Goal: Check status: Check status

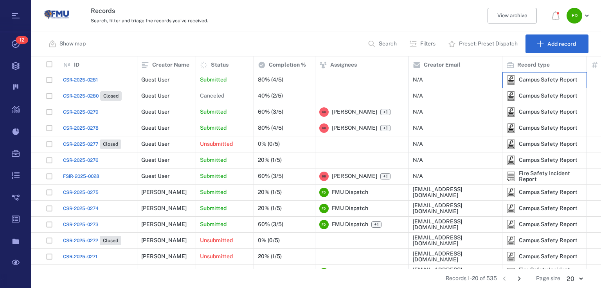
click at [542, 82] on div "Campus Safety Report" at bounding box center [548, 80] width 59 height 6
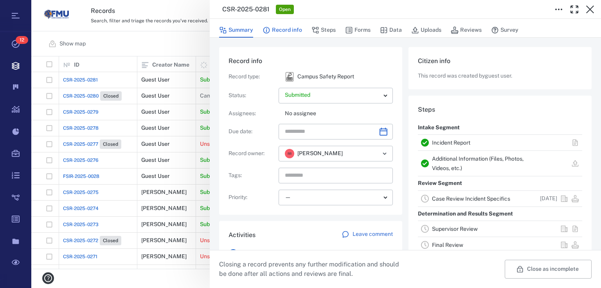
click at [271, 32] on button "Record info" at bounding box center [283, 30] width 40 height 15
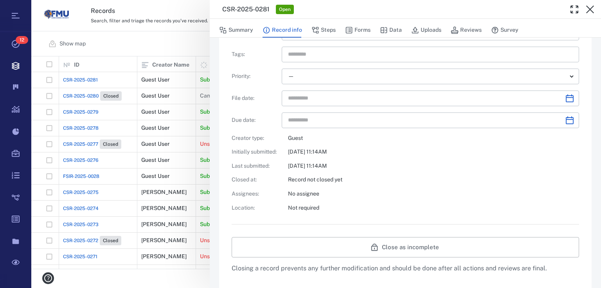
scroll to position [124, 0]
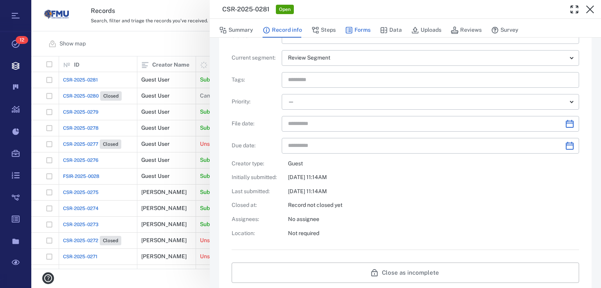
click at [359, 30] on button "Forms" at bounding box center [357, 30] width 25 height 15
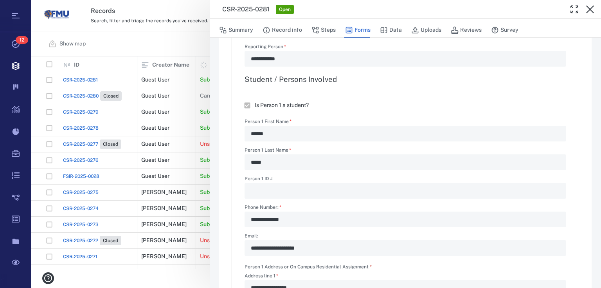
type textarea "*"
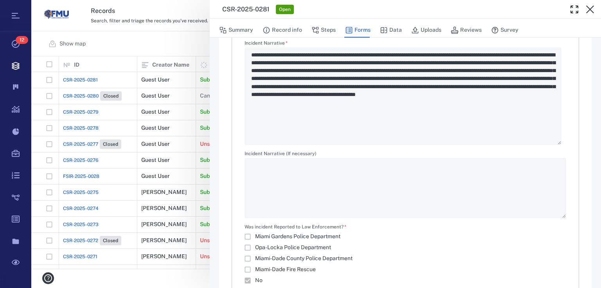
scroll to position [1328, 0]
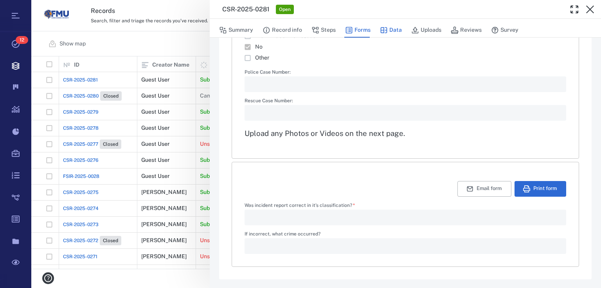
click at [393, 26] on button "Data" at bounding box center [391, 30] width 22 height 15
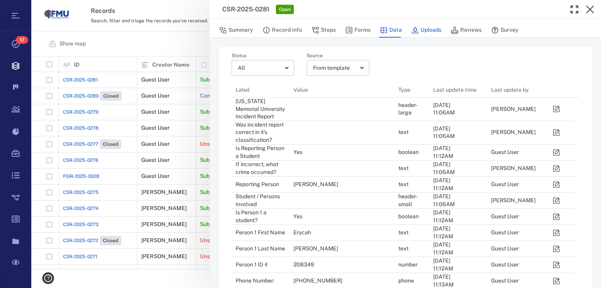
scroll to position [669, 338]
click at [417, 29] on icon "button" at bounding box center [415, 30] width 8 height 8
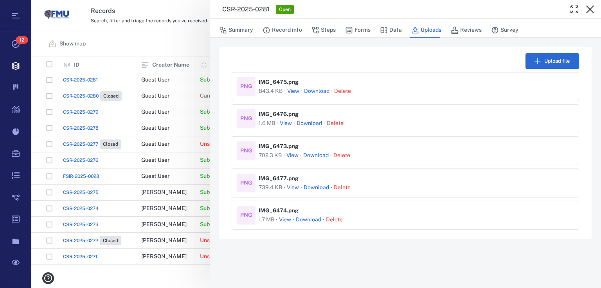
click at [294, 93] on button "View" at bounding box center [293, 91] width 12 height 8
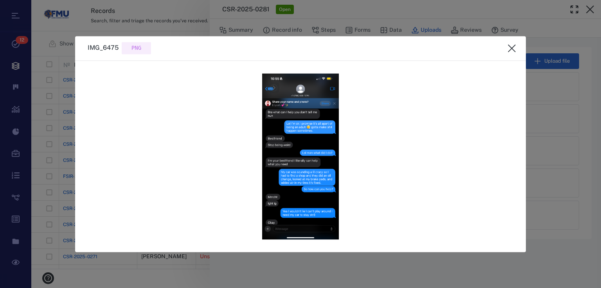
click at [513, 47] on icon "close" at bounding box center [512, 48] width 8 height 8
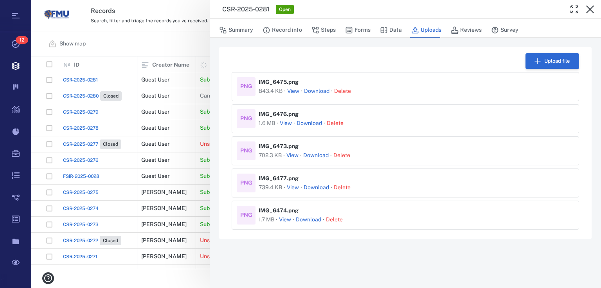
click at [538, 60] on icon "button" at bounding box center [537, 61] width 7 height 7
click at [297, 94] on button "View" at bounding box center [293, 91] width 12 height 8
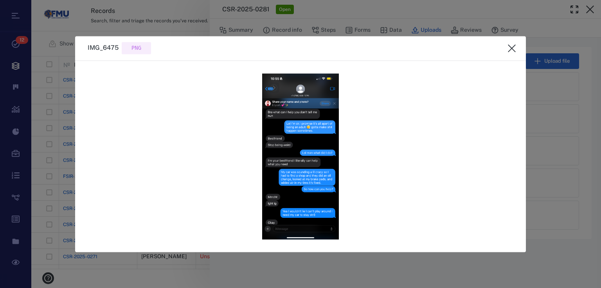
scroll to position [207, 565]
click at [517, 47] on button "close" at bounding box center [512, 48] width 16 height 16
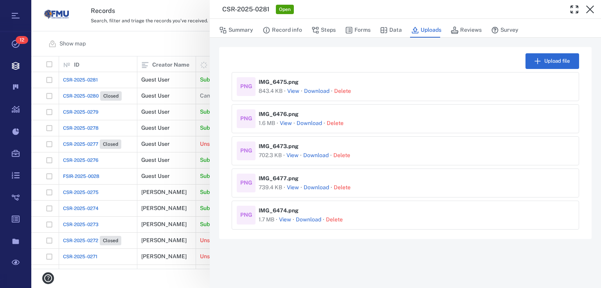
click at [283, 127] on button "View" at bounding box center [286, 123] width 12 height 8
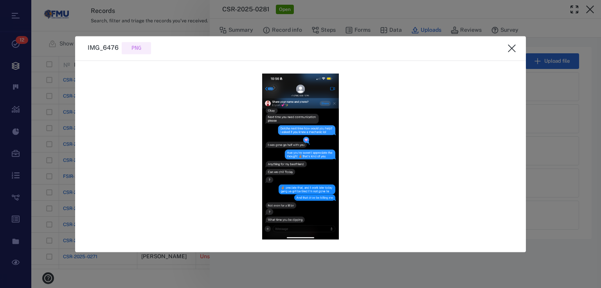
click at [509, 47] on icon "close" at bounding box center [511, 47] width 9 height 9
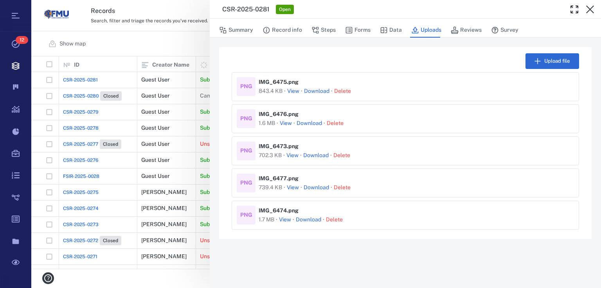
click at [294, 185] on button "View" at bounding box center [293, 188] width 12 height 8
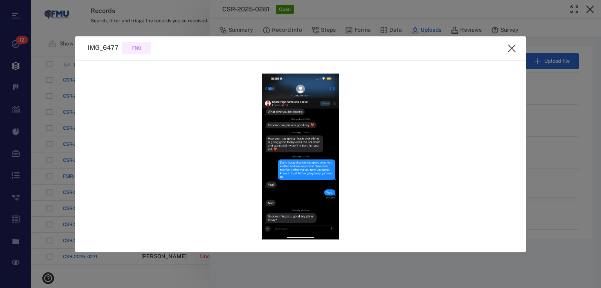
click at [512, 50] on icon "close" at bounding box center [511, 47] width 9 height 9
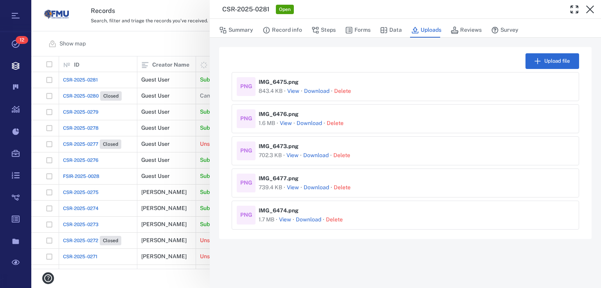
click at [285, 221] on button "View" at bounding box center [285, 220] width 12 height 8
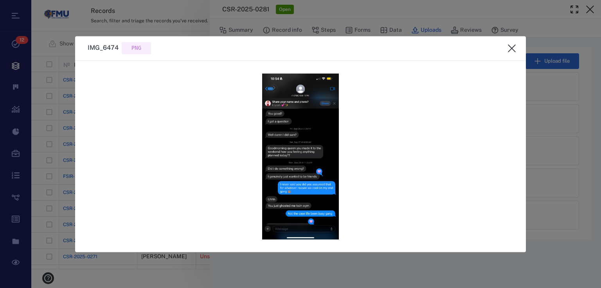
click at [513, 44] on icon "close" at bounding box center [511, 47] width 9 height 9
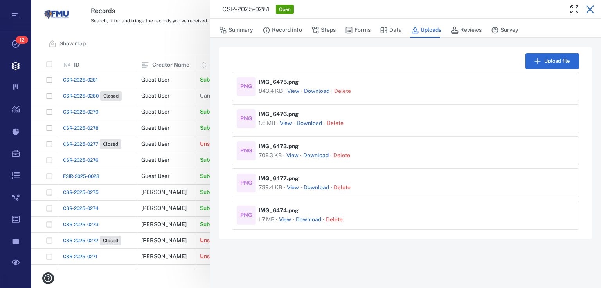
click at [589, 9] on icon "button" at bounding box center [590, 9] width 8 height 8
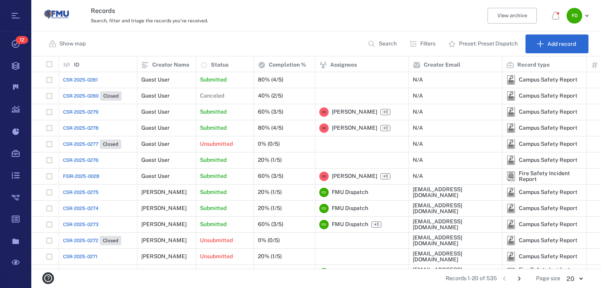
click at [91, 81] on span "CSR-2025-0281" at bounding box center [80, 79] width 35 height 7
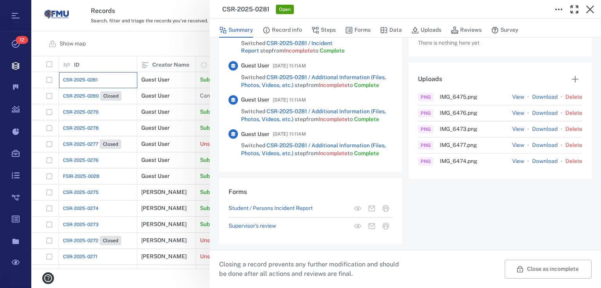
scroll to position [37, 0]
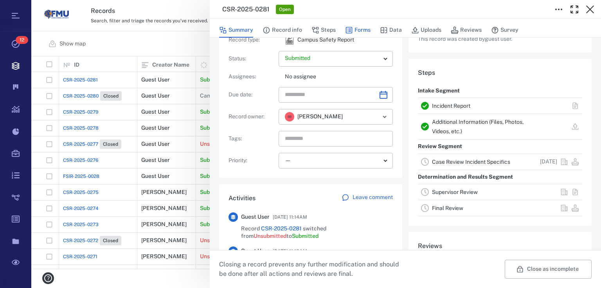
click at [359, 30] on button "Forms" at bounding box center [357, 30] width 25 height 15
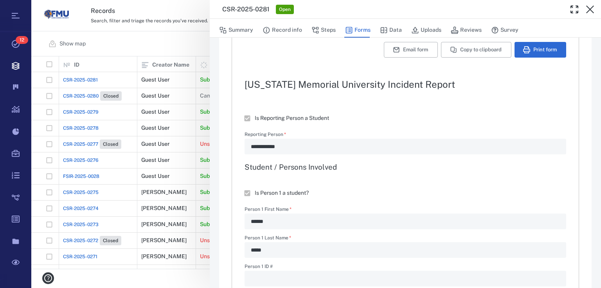
type textarea "*"
click at [535, 50] on button "Print form" at bounding box center [541, 50] width 52 height 16
click at [589, 8] on icon "button" at bounding box center [590, 9] width 9 height 9
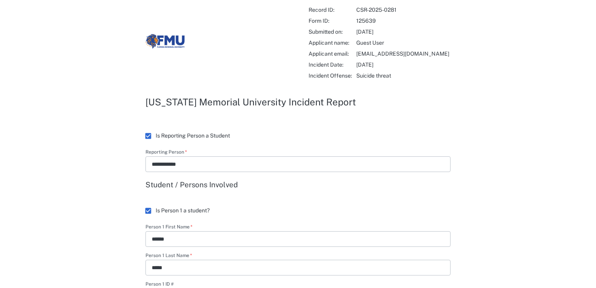
scroll to position [188, 0]
